Goal: Book appointment/travel/reservation

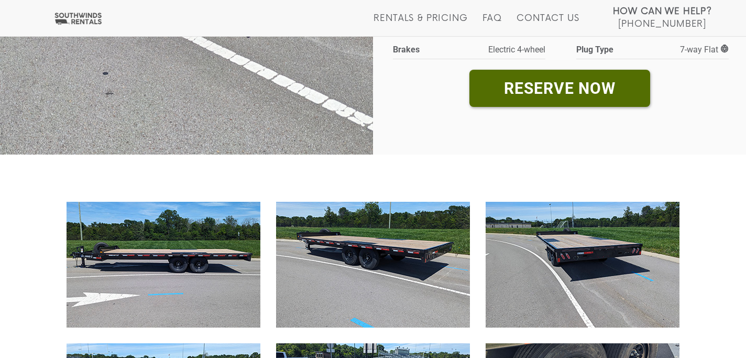
scroll to position [109, 0]
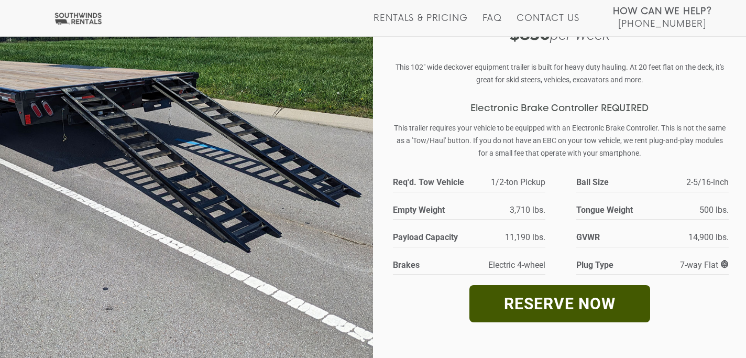
click at [569, 303] on link "RESERVE NOW" at bounding box center [559, 303] width 181 height 37
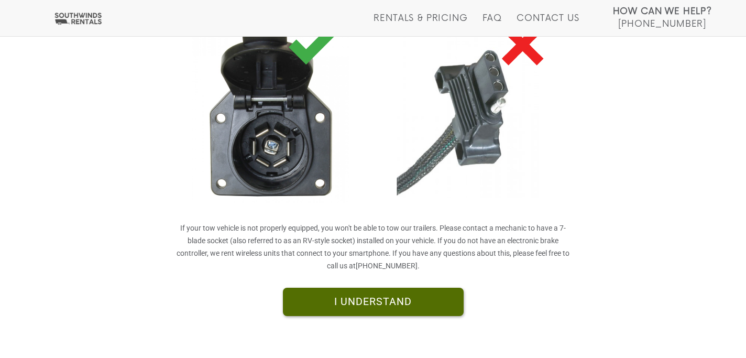
scroll to position [312, 0]
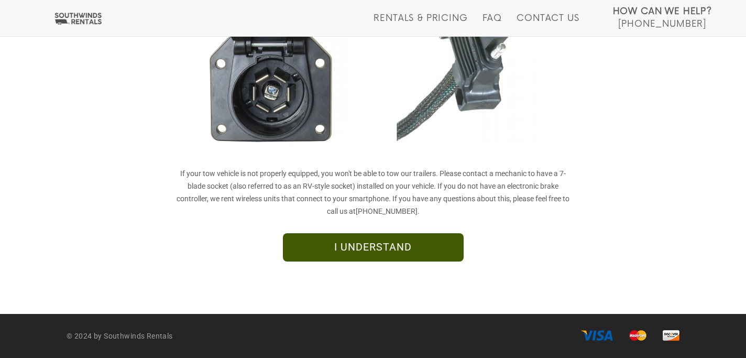
click at [411, 240] on link "I UNDERSTAND" at bounding box center [373, 247] width 181 height 28
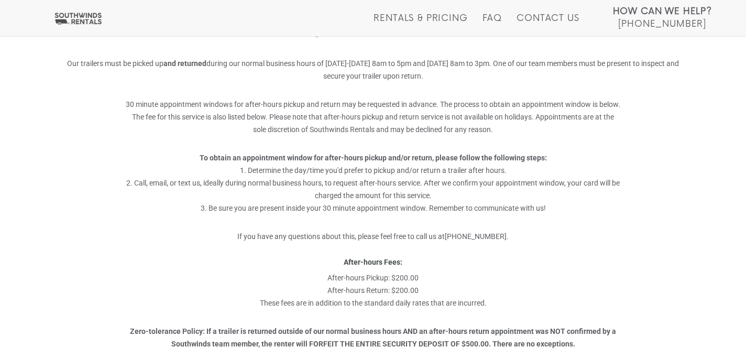
scroll to position [321, 0]
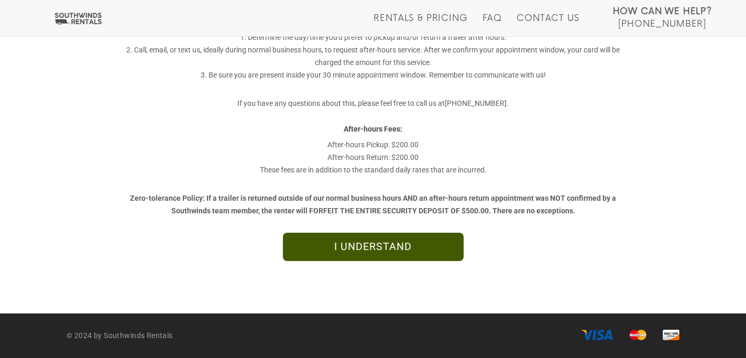
click at [360, 240] on link "I UNDERSTAND" at bounding box center [373, 247] width 181 height 28
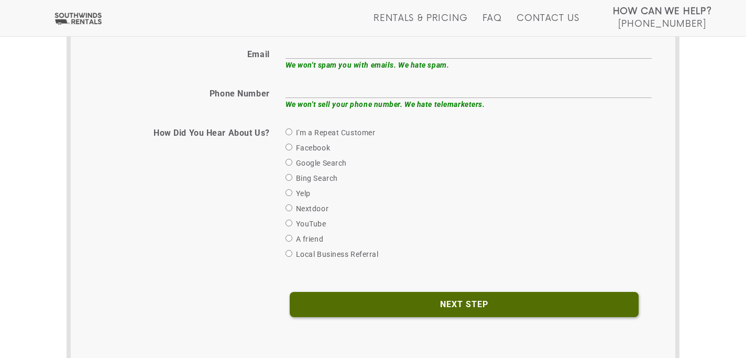
scroll to position [400, 0]
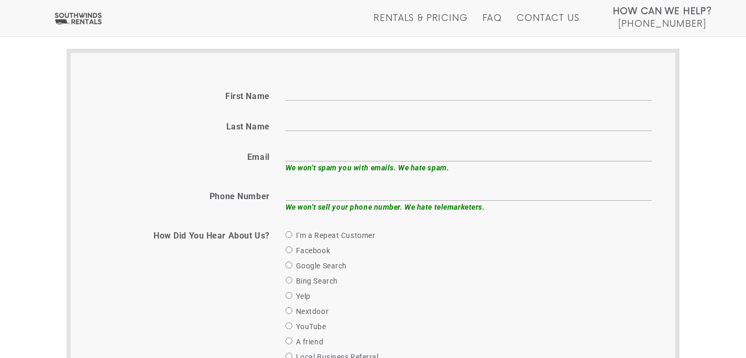
click at [311, 94] on input "First name" at bounding box center [468, 92] width 366 height 16
type input "Courtney"
type input "Buchanan"
type input "courtney@buchananacquisitions.com"
type input "8654433999"
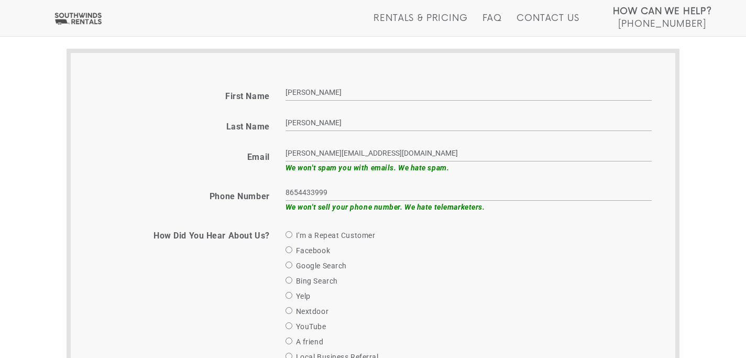
drag, startPoint x: 417, startPoint y: 150, endPoint x: 394, endPoint y: 153, distance: 22.7
click at [394, 153] on input "courtney@buchananacquisitions.com" at bounding box center [468, 153] width 366 height 16
type input "courtney@buchananacquisitions.net"
click at [464, 239] on div "I'm a Repeat Customer" at bounding box center [468, 235] width 366 height 13
drag, startPoint x: 336, startPoint y: 189, endPoint x: 261, endPoint y: 191, distance: 75.4
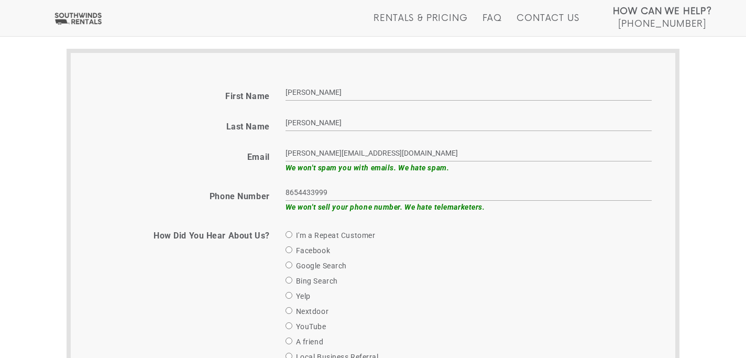
click at [261, 191] on div "Phone number 8654433999 We won't sell your phone number. We hate telemarketers." at bounding box center [372, 198] width 573 height 29
type input "6153920211"
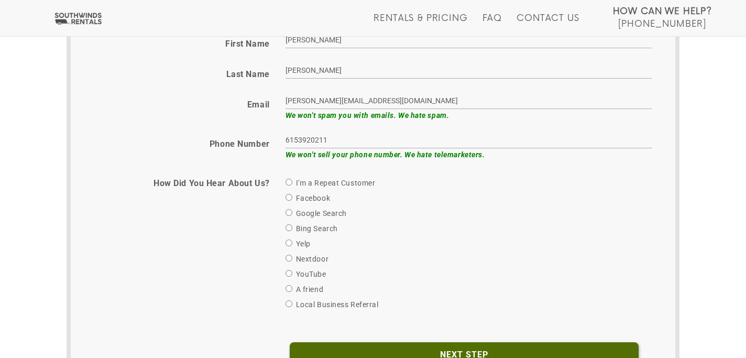
scroll to position [469, 0]
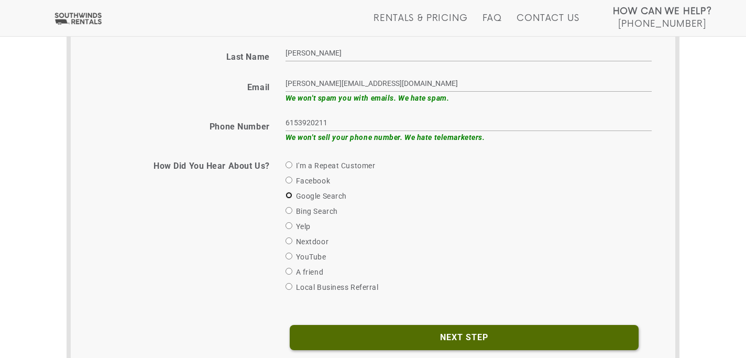
click at [289, 192] on input "Google Search" at bounding box center [288, 195] width 7 height 7
radio input "true"
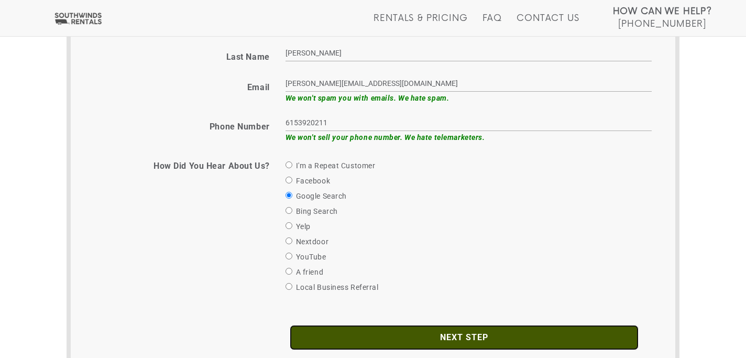
click at [456, 333] on input "Next Step" at bounding box center [464, 337] width 349 height 25
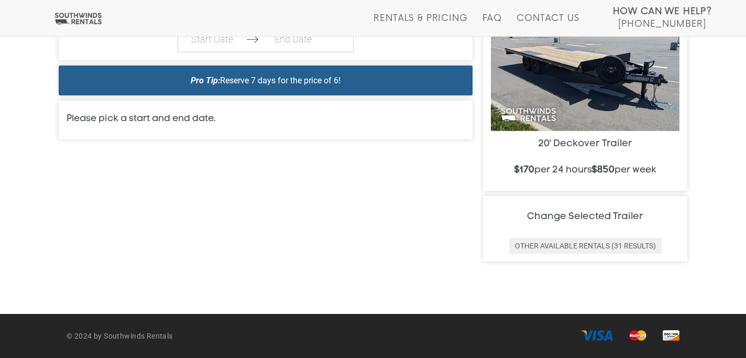
scroll to position [388, 0]
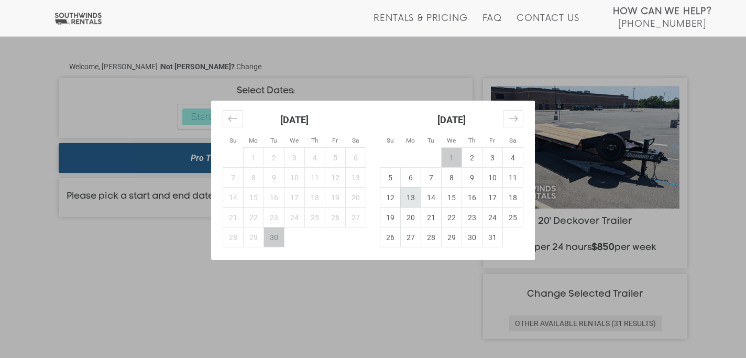
click at [409, 200] on td "13" at bounding box center [411, 198] width 20 height 20
type input "2025-10-13"
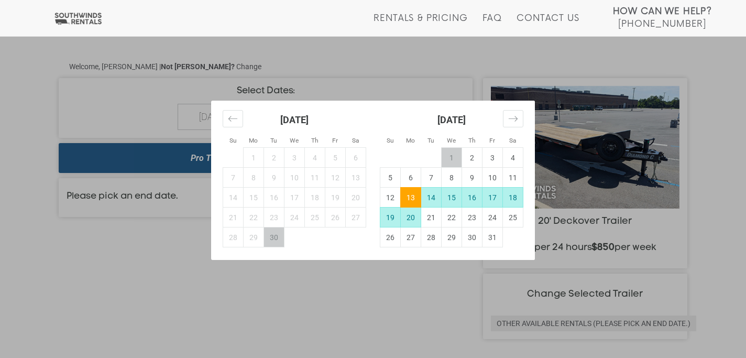
click at [409, 214] on td "20" at bounding box center [411, 217] width 20 height 20
type input "2025-10-20"
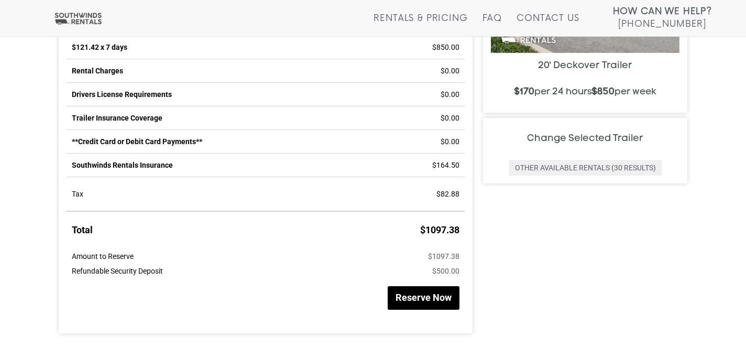
scroll to position [615, 0]
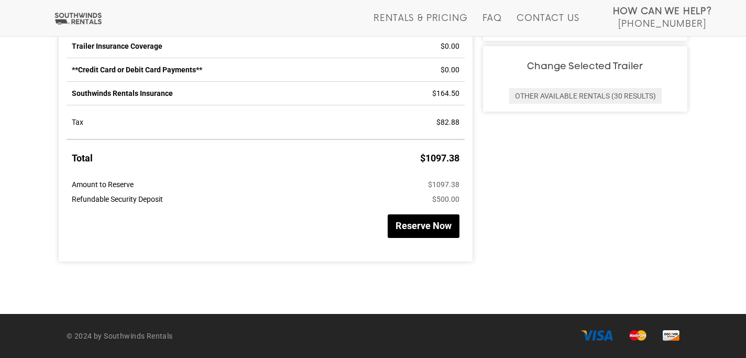
click at [423, 222] on button "Reserve Now" at bounding box center [424, 226] width 72 height 24
